Goal: Information Seeking & Learning: Compare options

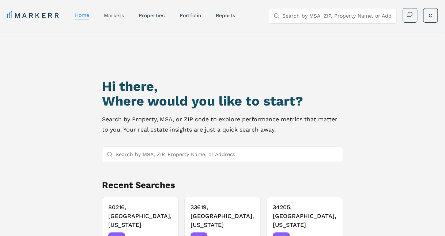
click at [117, 16] on link "markets" at bounding box center [114, 15] width 20 height 6
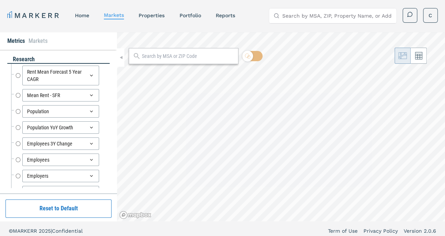
radio input "true"
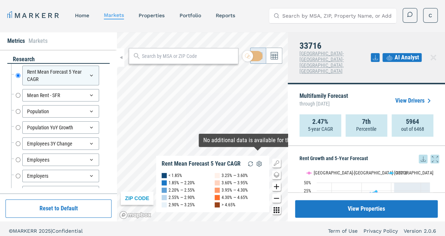
click at [419, 96] on link "View Drivers" at bounding box center [415, 100] width 38 height 9
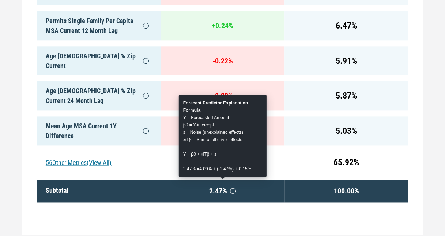
scroll to position [409, 0]
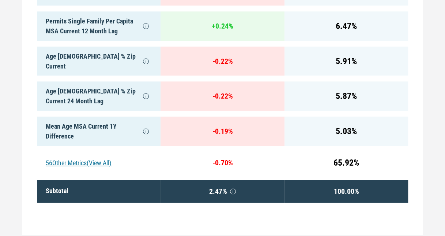
drag, startPoint x: 234, startPoint y: 184, endPoint x: 225, endPoint y: 190, distance: 11.1
click at [225, 190] on div "2.47 %" at bounding box center [223, 191] width 124 height 23
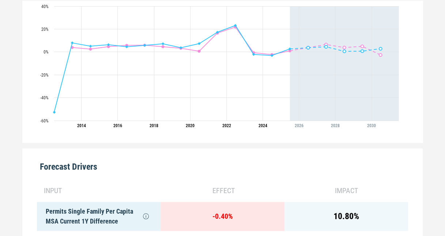
scroll to position [0, 0]
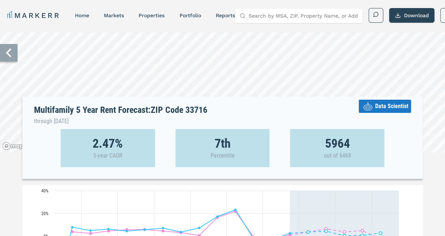
click at [15, 58] on icon at bounding box center [9, 53] width 18 height 18
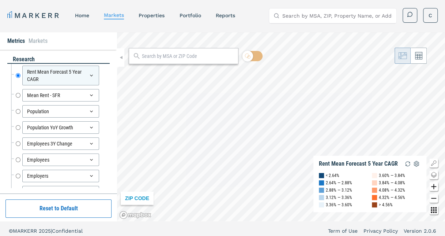
scroll to position [3, 0]
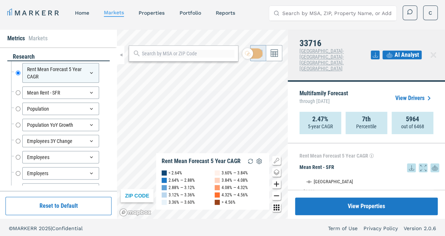
click at [325, 113] on div "Metrics Markets research Rent Mean Forecast 5 Year CAGR Rent Mean Forecast 5 Ye…" at bounding box center [222, 124] width 445 height 189
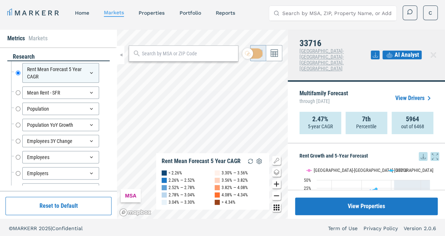
click at [298, 125] on div "Metrics Markets research Rent Mean Forecast 5 Year CAGR Rent Mean Forecast 5 Ye…" at bounding box center [222, 124] width 445 height 189
click at [301, 146] on div "Metrics Markets research Rent Mean Forecast 5 Year CAGR Rent Mean Forecast 5 Ye…" at bounding box center [222, 124] width 445 height 189
click at [151, 12] on link "properties" at bounding box center [152, 13] width 26 height 6
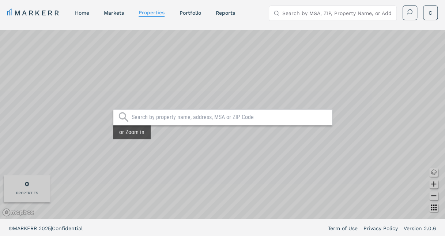
click at [156, 117] on input "text" at bounding box center [230, 116] width 197 height 7
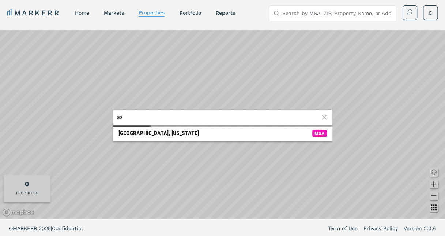
type input "a"
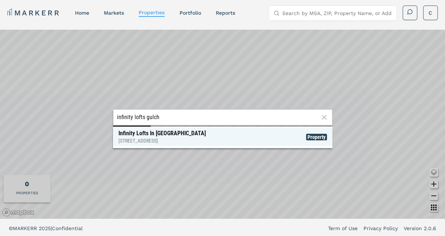
type input "infinity lofts gulch"
click at [139, 136] on div "Infinity Lofts In The Gulch [STREET_ADDRESS]" at bounding box center [162, 137] width 87 height 15
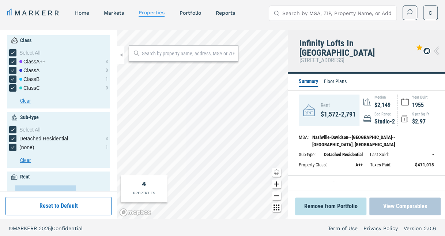
click at [392, 203] on button "View Comparables" at bounding box center [405, 206] width 71 height 18
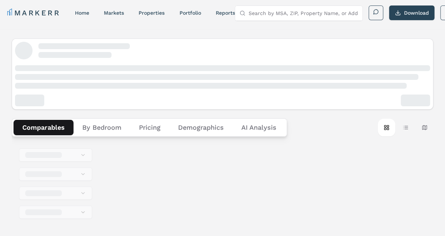
click at [194, 128] on button "Demographics" at bounding box center [200, 127] width 63 height 15
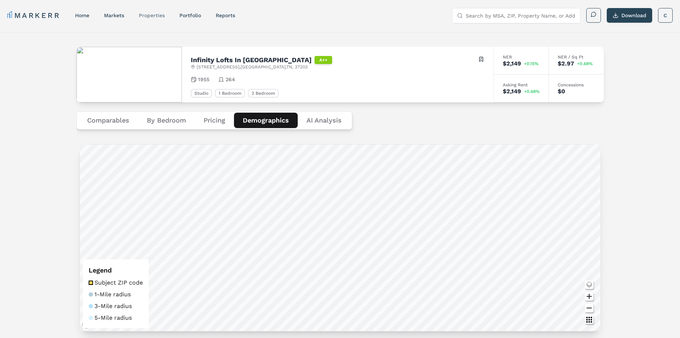
click at [157, 16] on link "properties" at bounding box center [152, 15] width 26 height 6
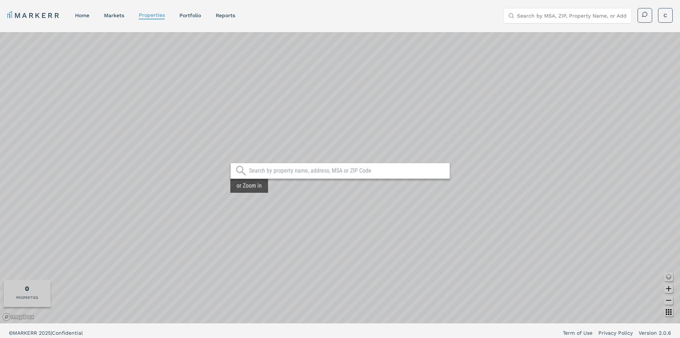
click at [275, 174] on input "text" at bounding box center [347, 170] width 197 height 7
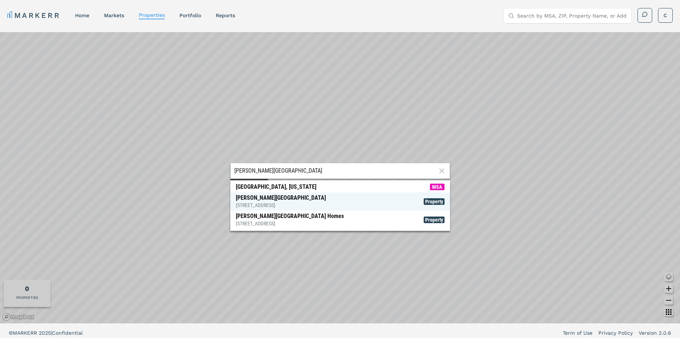
type input "[PERSON_NAME][GEOGRAPHIC_DATA]"
click at [267, 200] on div "[PERSON_NAME][GEOGRAPHIC_DATA] [STREET_ADDRESS]" at bounding box center [281, 201] width 90 height 15
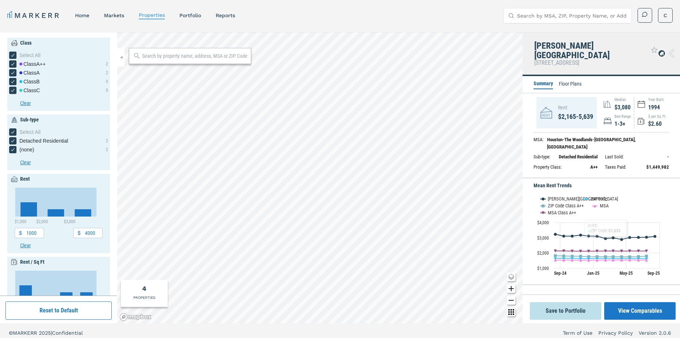
click at [451, 235] on button "View Comparables" at bounding box center [639, 311] width 71 height 18
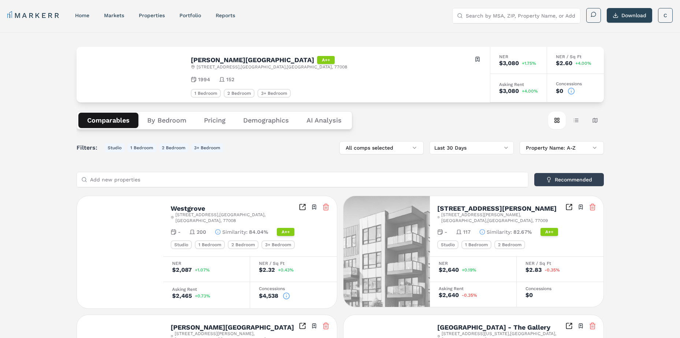
click at [265, 123] on button "Demographics" at bounding box center [265, 120] width 63 height 15
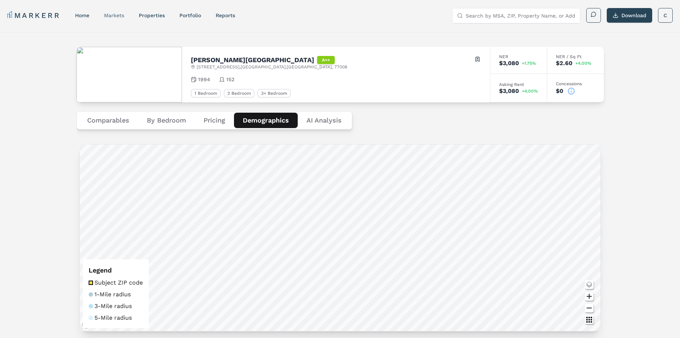
click at [116, 17] on link "markets" at bounding box center [114, 15] width 20 height 6
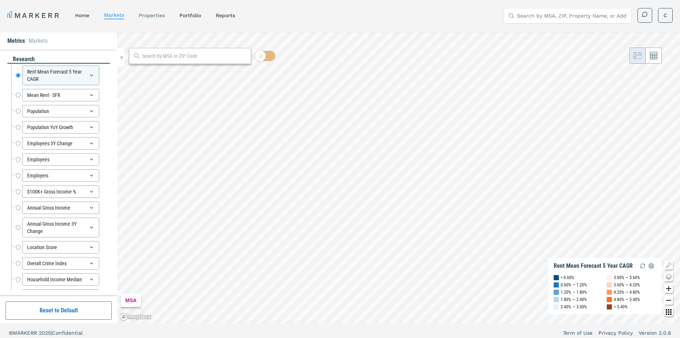
click at [165, 15] on link "properties" at bounding box center [152, 15] width 26 height 6
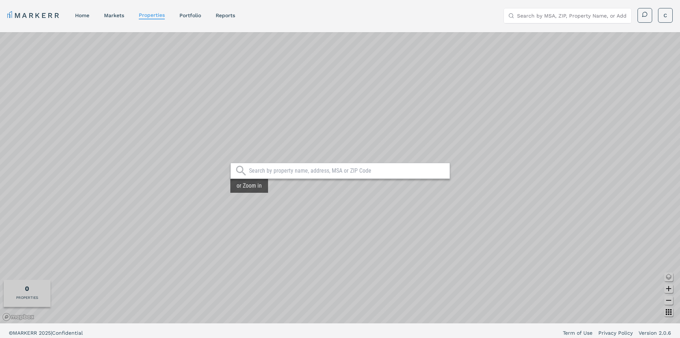
click at [275, 171] on input "text" at bounding box center [347, 170] width 197 height 7
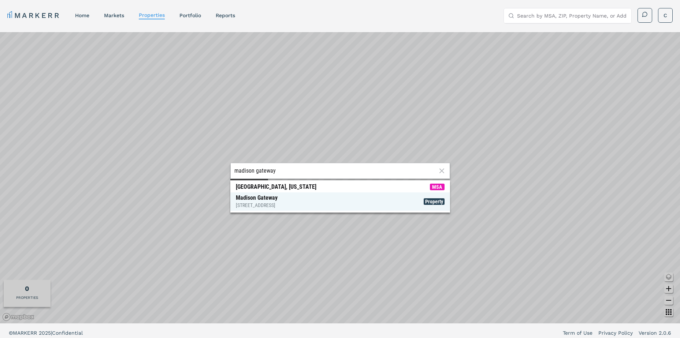
type input "madison gateway"
click at [274, 205] on div "[STREET_ADDRESS]" at bounding box center [257, 205] width 42 height 7
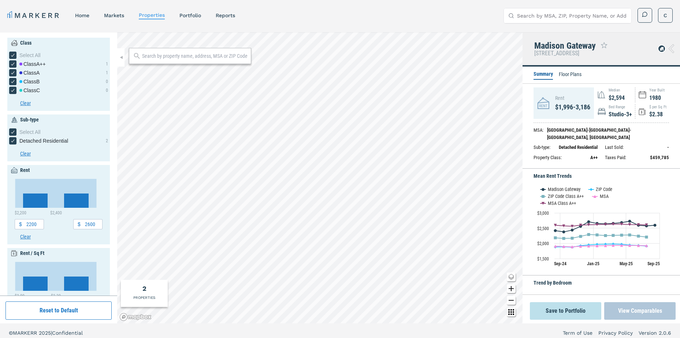
click at [451, 235] on button "View Comparables" at bounding box center [639, 311] width 71 height 18
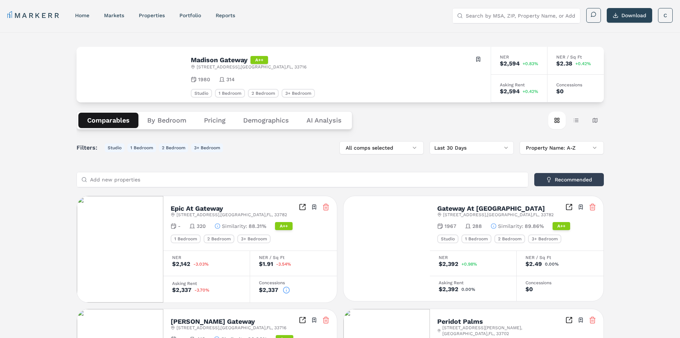
click at [256, 120] on button "Demographics" at bounding box center [265, 120] width 63 height 15
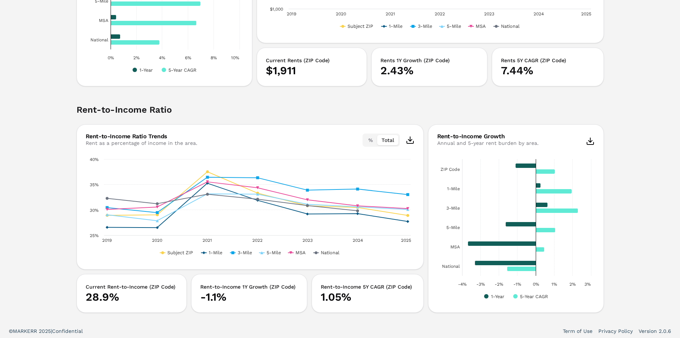
scroll to position [1384, 0]
